Goal: Obtain resource: Download file/media

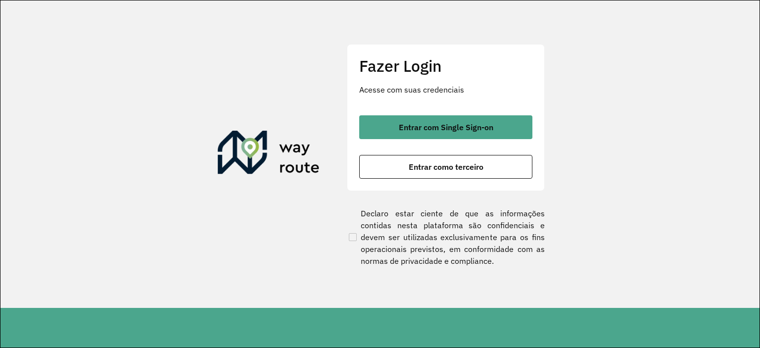
click at [465, 123] on span "Entrar com Single Sign-on" at bounding box center [446, 127] width 95 height 8
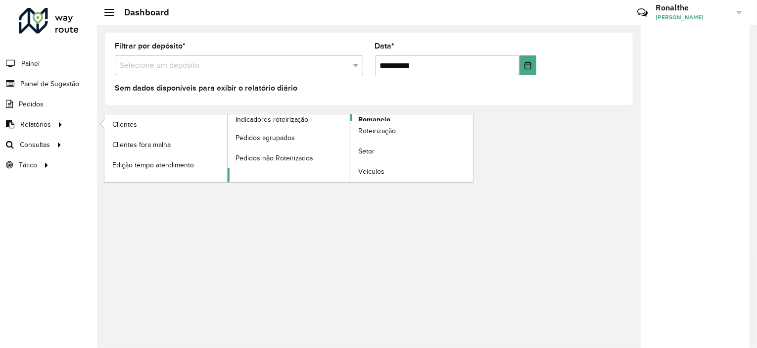
click at [371, 118] on span "Romaneio" at bounding box center [374, 119] width 32 height 10
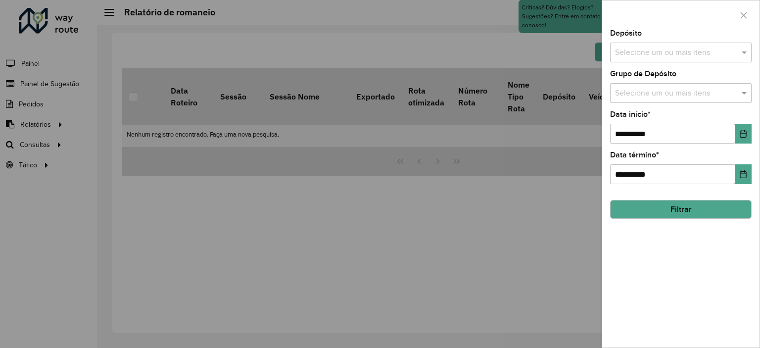
click at [656, 54] on input "text" at bounding box center [676, 53] width 127 height 12
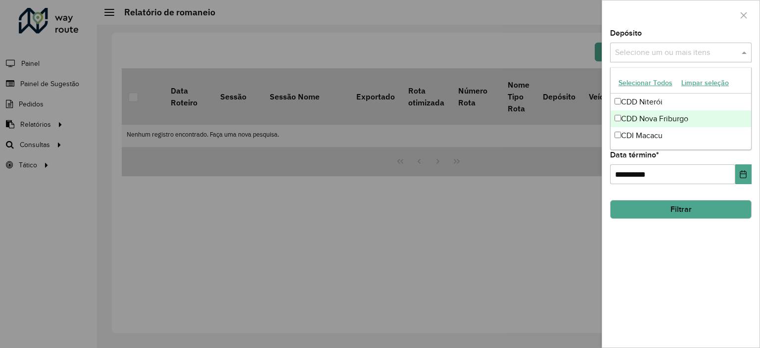
click at [657, 120] on div "CDD Nova Friburgo" at bounding box center [681, 118] width 141 height 17
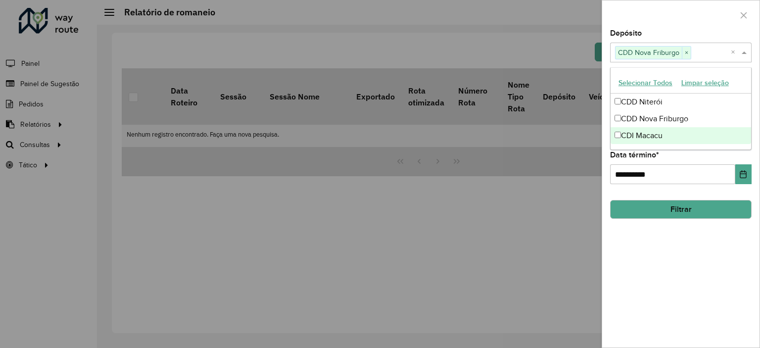
click at [681, 244] on div "**********" at bounding box center [680, 189] width 157 height 318
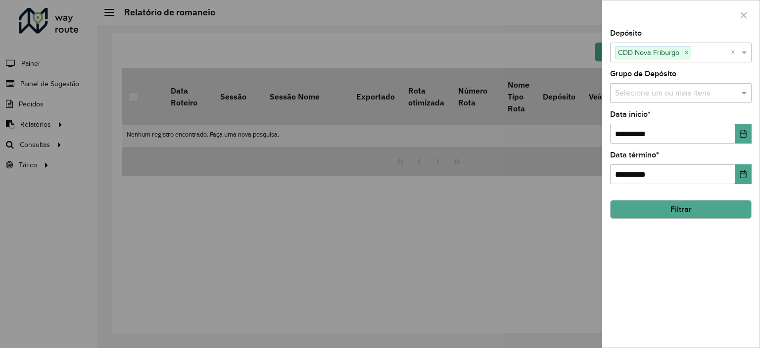
click at [661, 96] on input "text" at bounding box center [676, 94] width 127 height 12
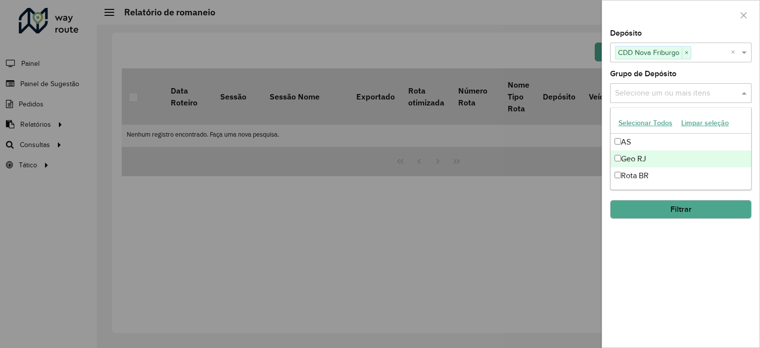
drag, startPoint x: 654, startPoint y: 158, endPoint x: 656, endPoint y: 169, distance: 11.5
click at [654, 158] on div "Geo RJ" at bounding box center [681, 158] width 141 height 17
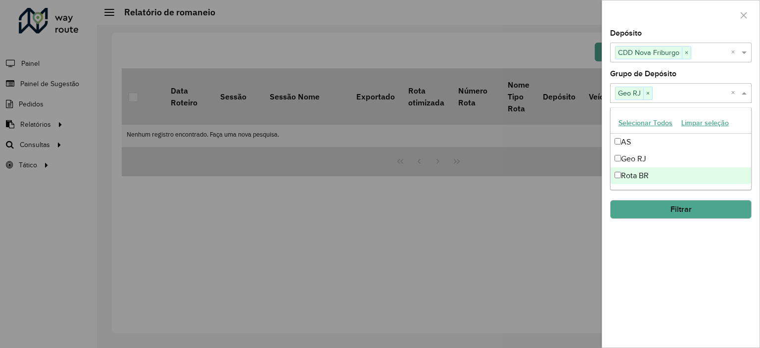
click at [669, 281] on div "**********" at bounding box center [680, 189] width 157 height 318
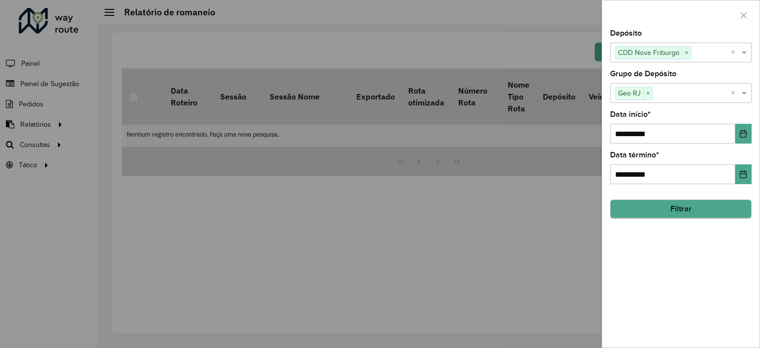
click at [682, 217] on hb-field-button "Filtrar" at bounding box center [681, 205] width 142 height 27
click at [679, 209] on button "Filtrar" at bounding box center [681, 209] width 142 height 19
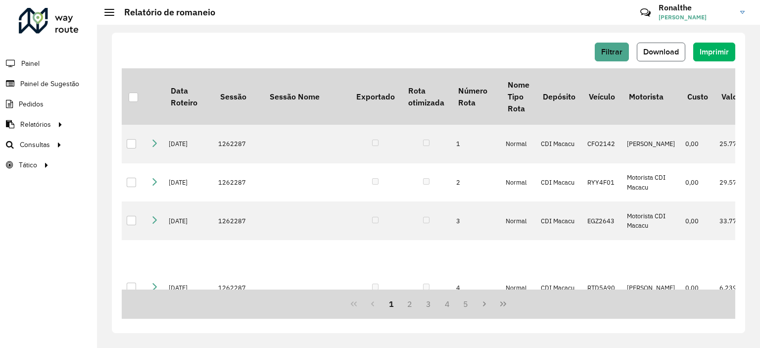
click at [659, 49] on span "Download" at bounding box center [661, 52] width 36 height 8
